Goal: Information Seeking & Learning: Learn about a topic

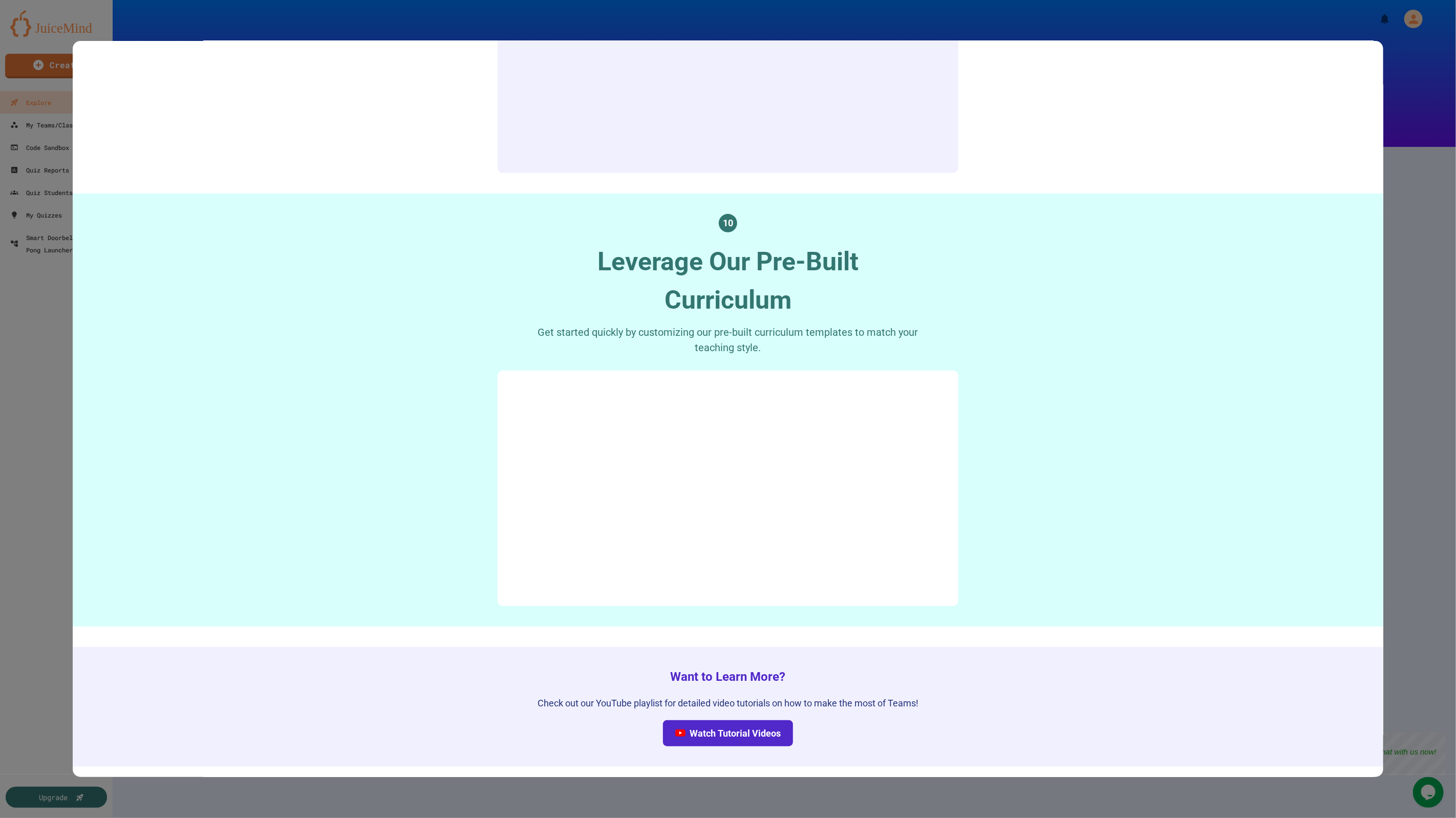
scroll to position [4730, 0]
